Goal: Information Seeking & Learning: Learn about a topic

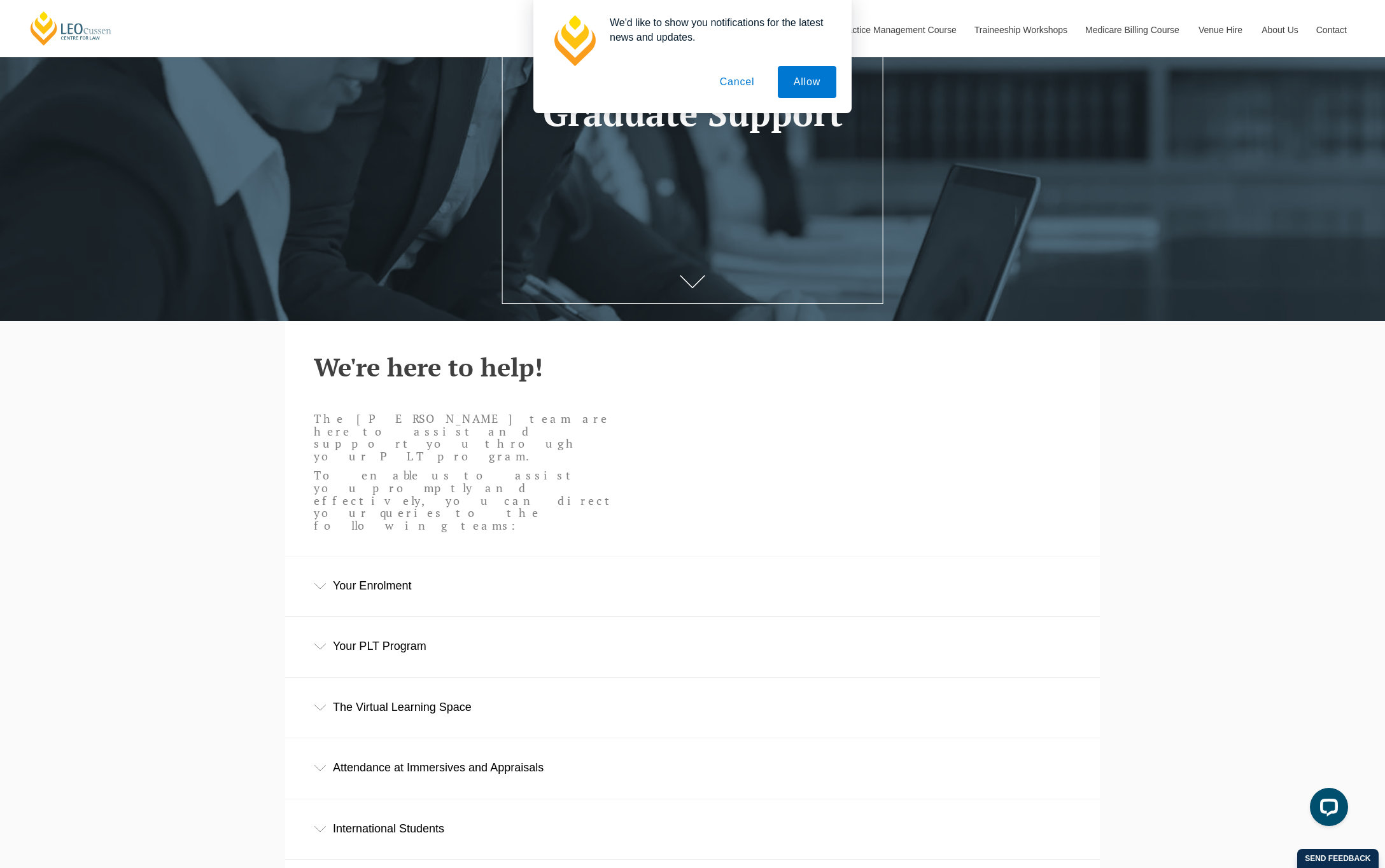
click at [735, 94] on button "Cancel" at bounding box center [737, 81] width 67 height 31
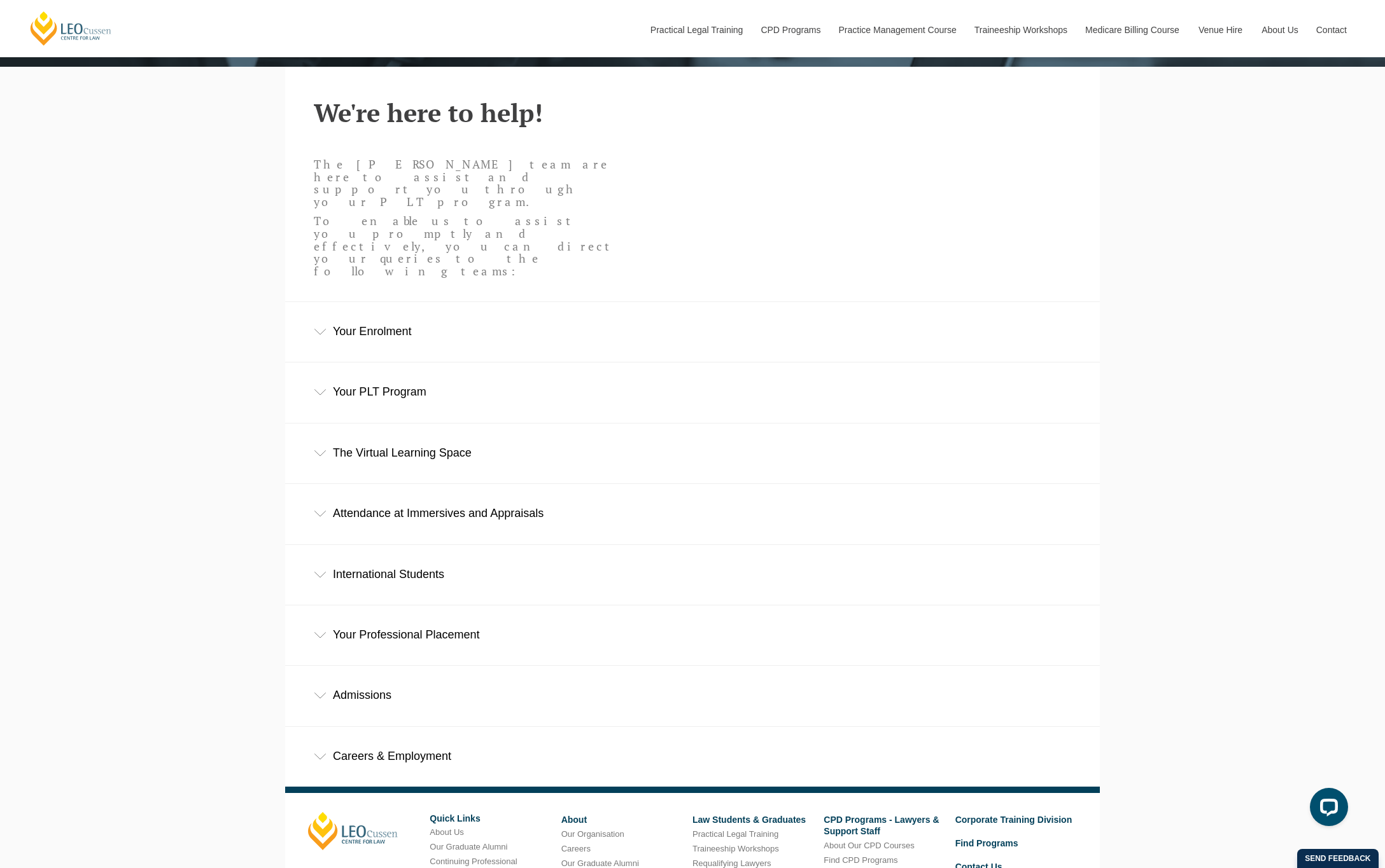
scroll to position [547, 0]
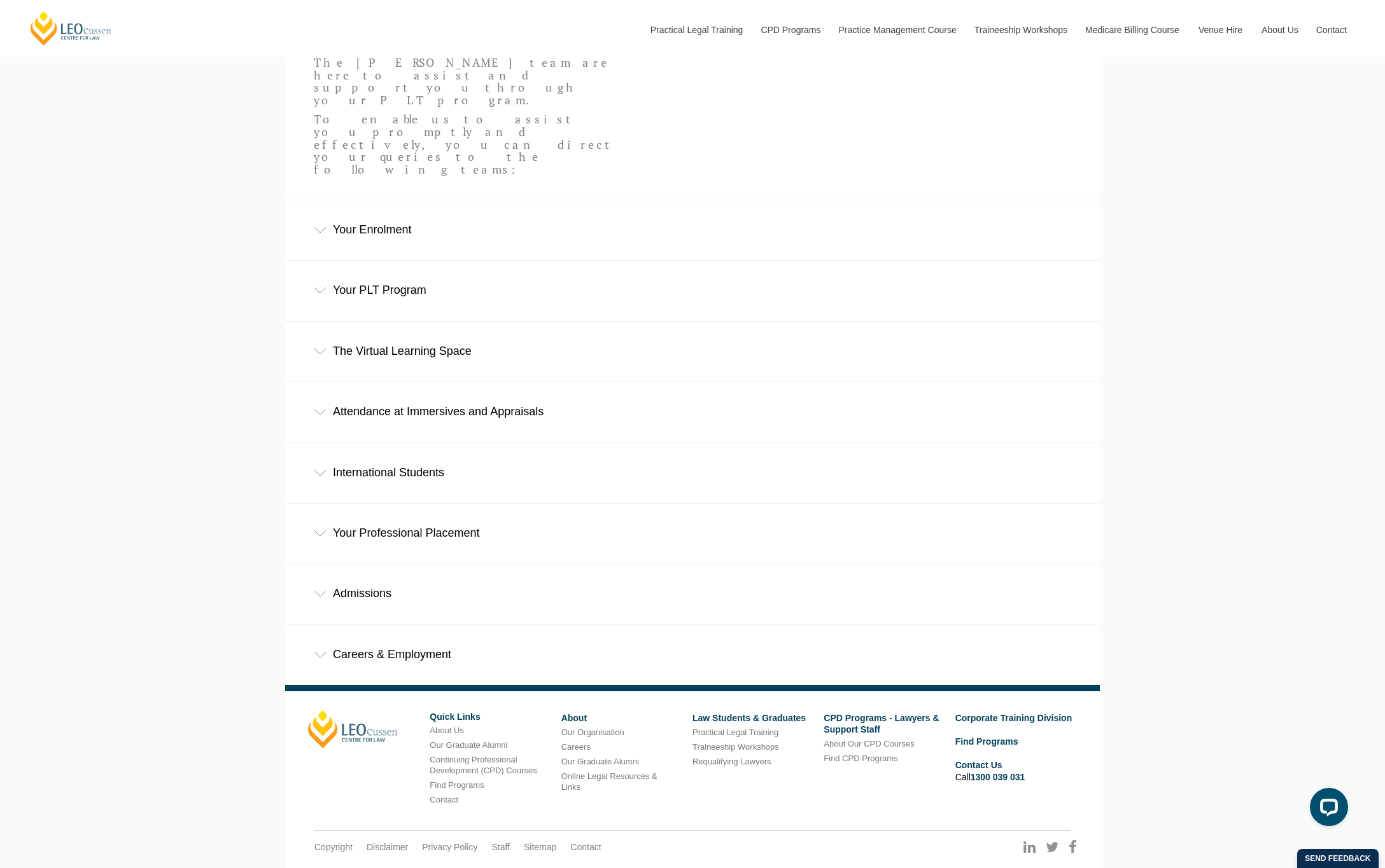
click at [344, 504] on div "Your Professional Placement" at bounding box center [692, 533] width 814 height 59
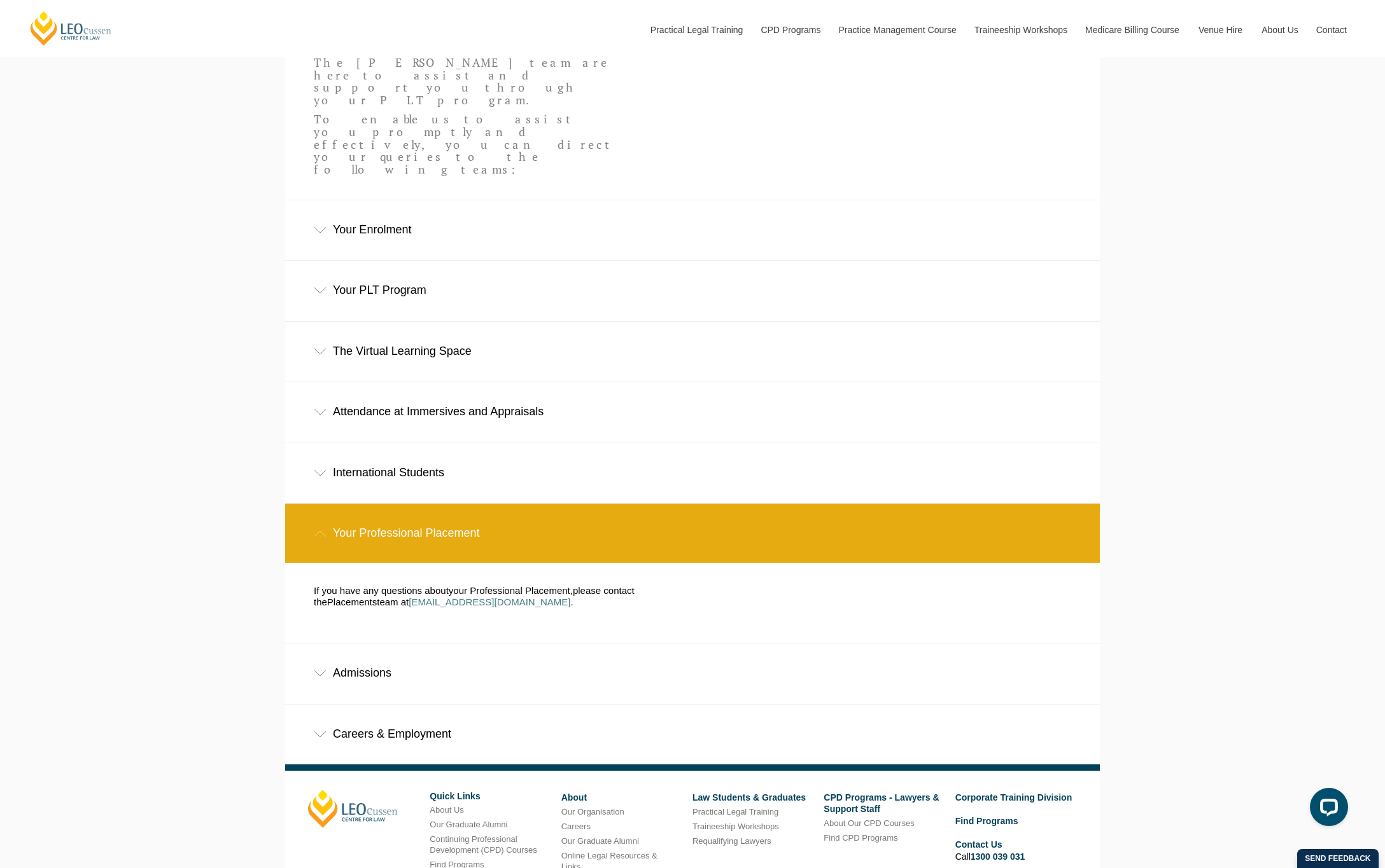
click at [372, 644] on div "Admissions" at bounding box center [692, 673] width 814 height 59
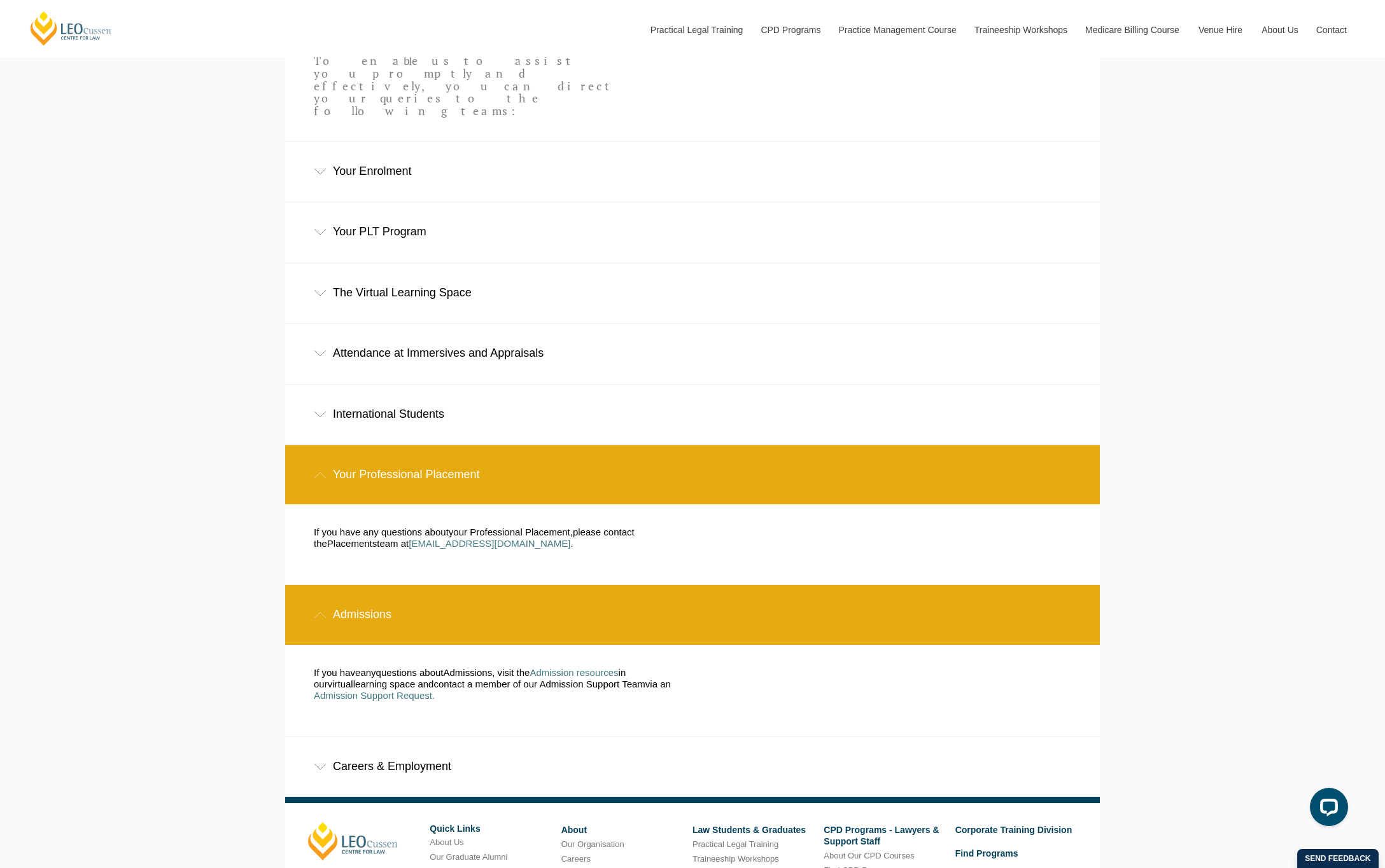
scroll to position [717, 0]
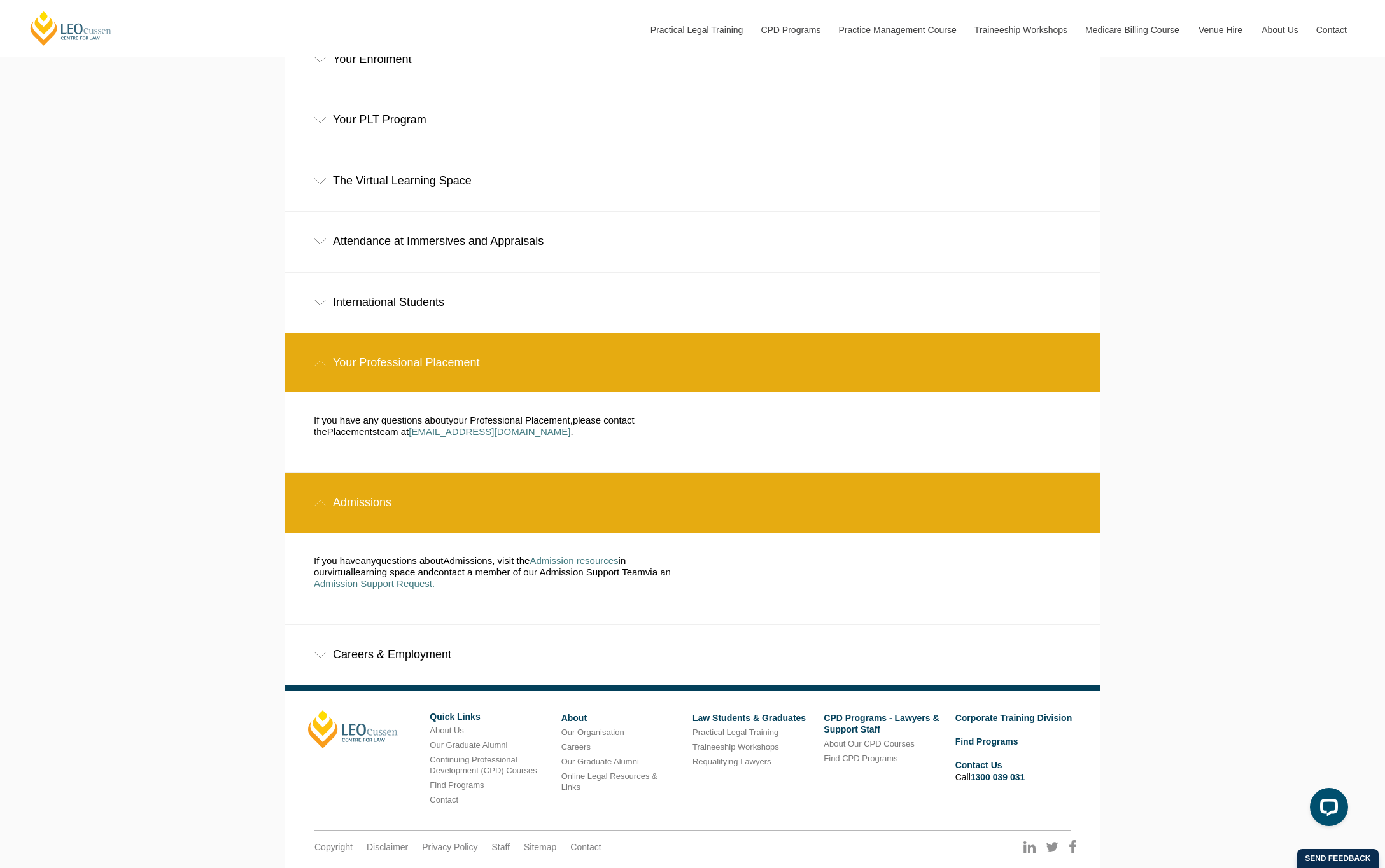
click at [452, 625] on div "Careers & Employment" at bounding box center [692, 654] width 814 height 59
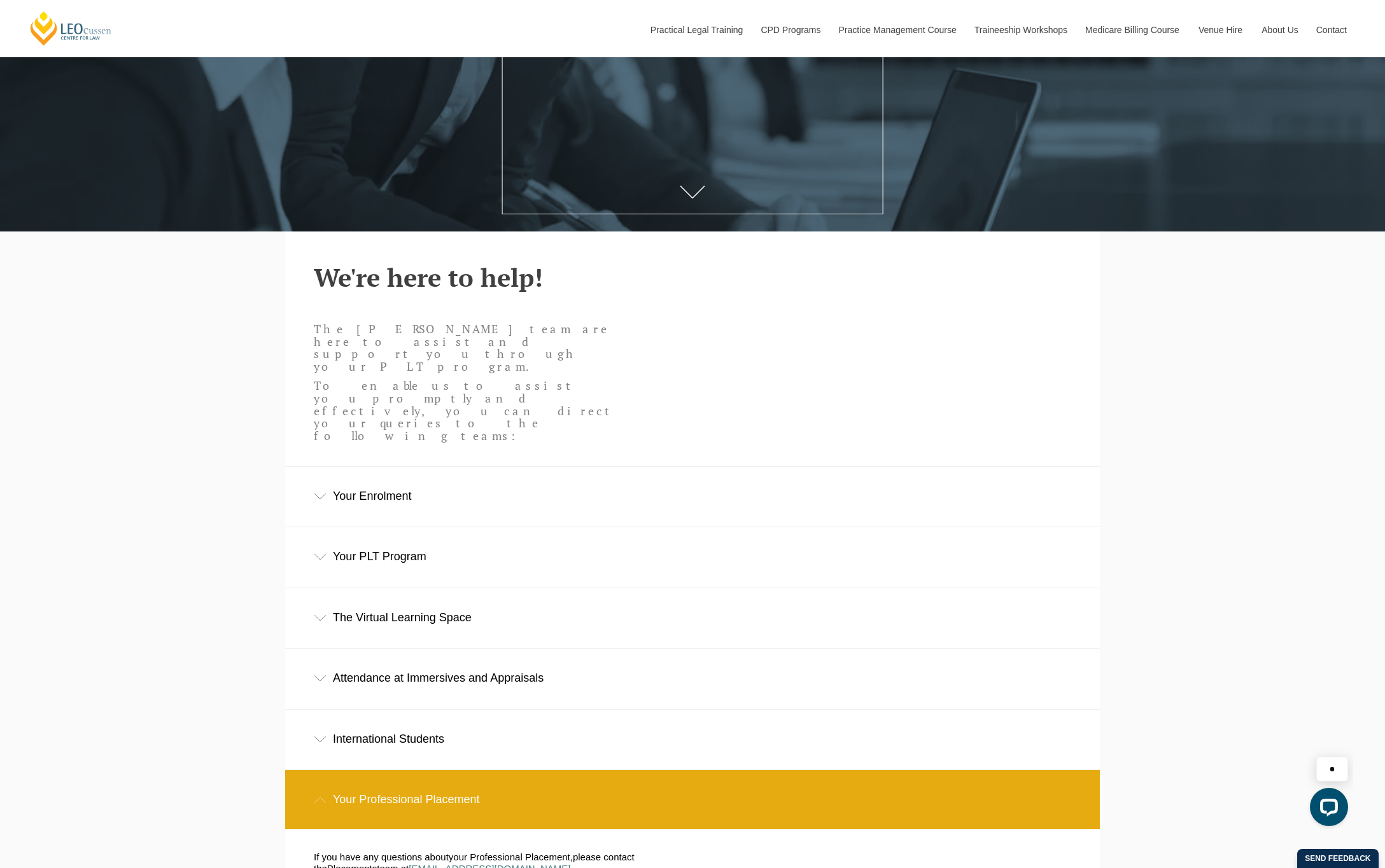
scroll to position [173, 0]
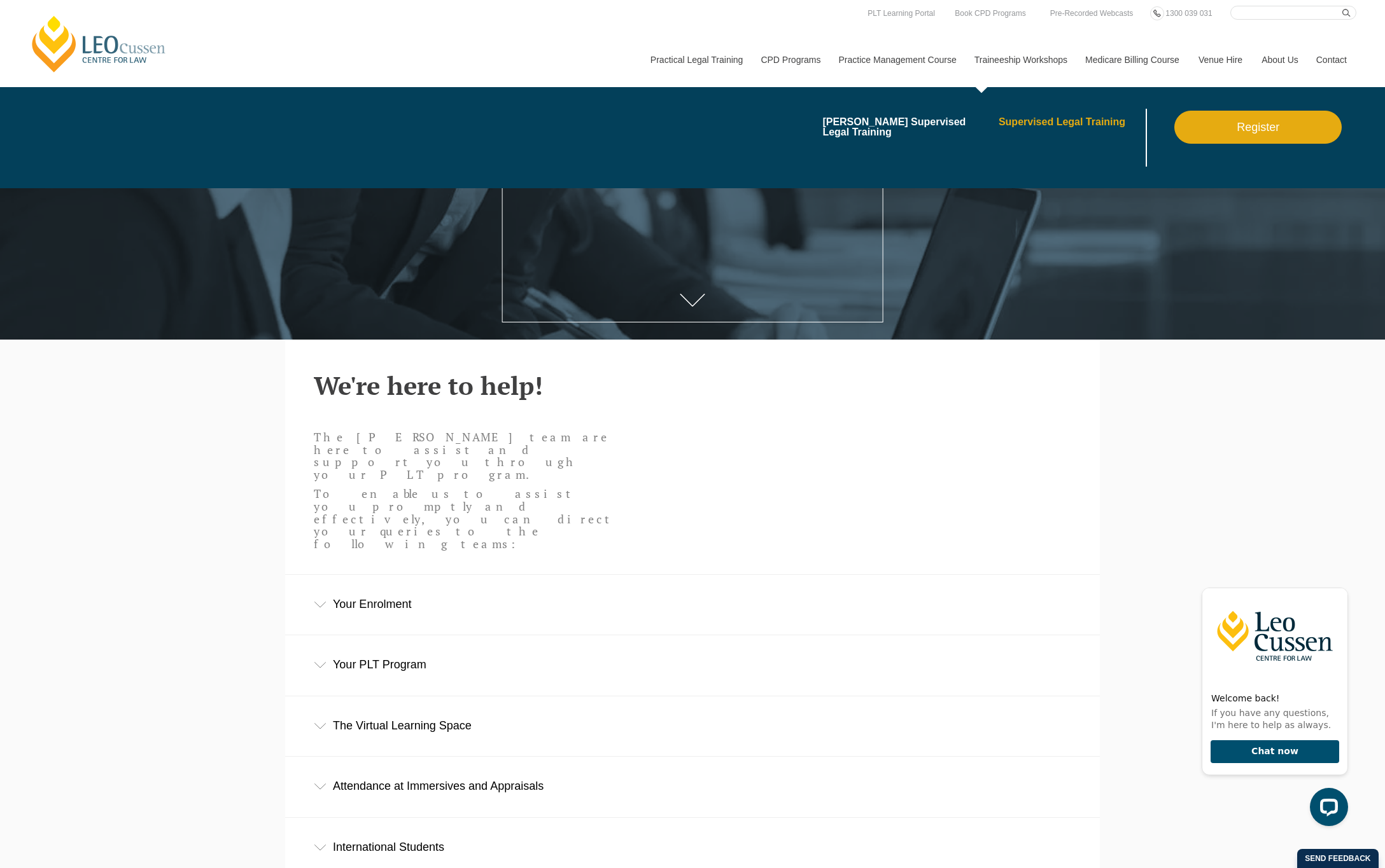
click at [1038, 121] on link "Supervised Legal Training" at bounding box center [1070, 122] width 144 height 10
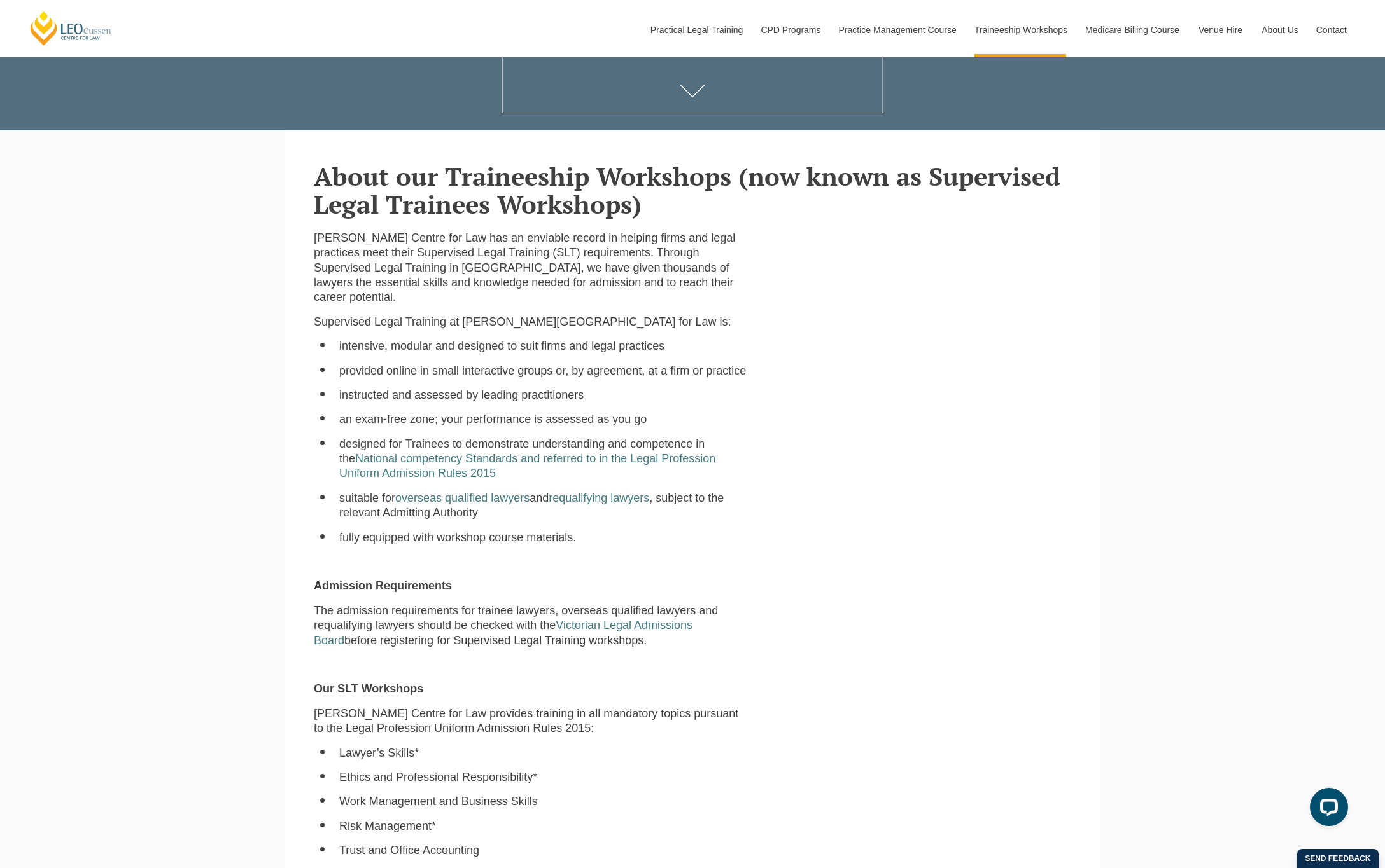
scroll to position [64, 0]
